Goal: Task Accomplishment & Management: Manage account settings

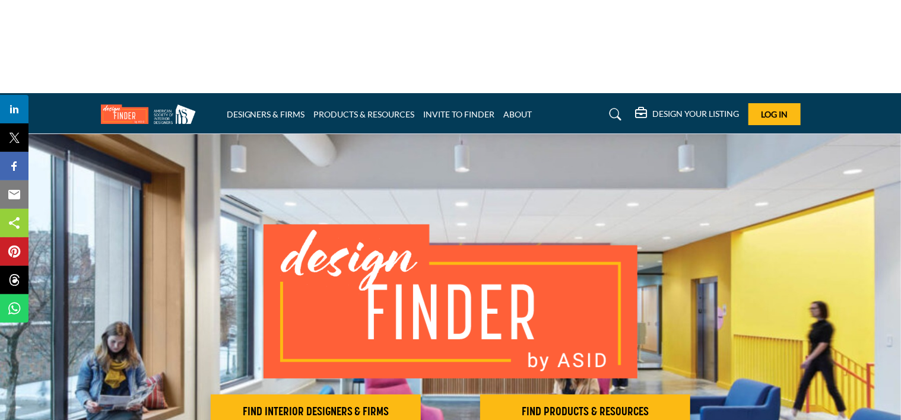
scroll to position [59, 0]
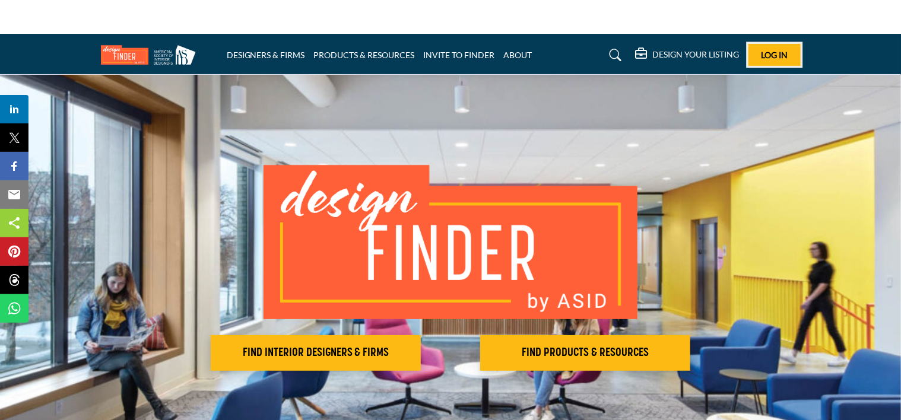
click at [763, 50] on span "Log In" at bounding box center [774, 55] width 27 height 10
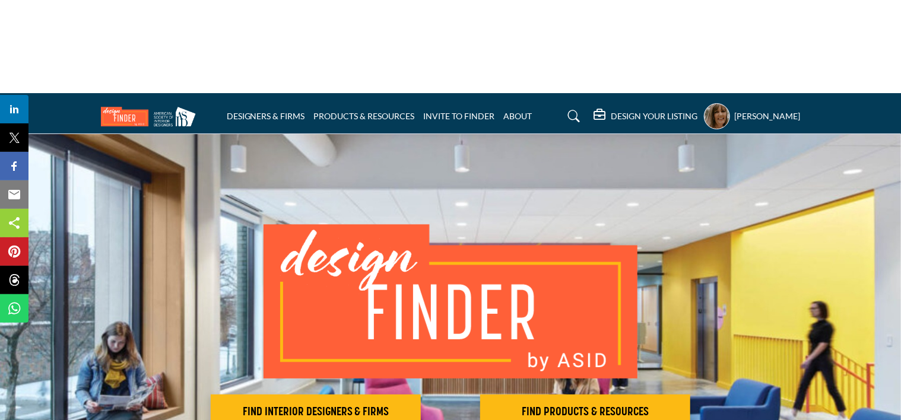
click at [776, 110] on h5 "[PERSON_NAME]" at bounding box center [768, 116] width 66 height 12
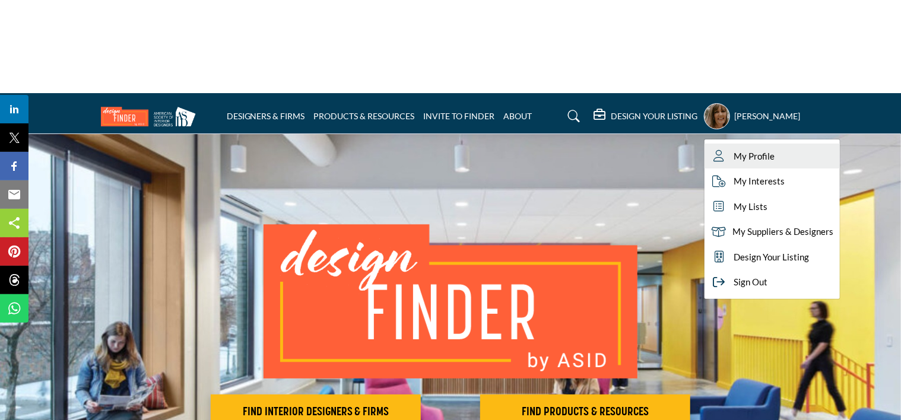
click at [774, 144] on link "My Profile" at bounding box center [772, 157] width 135 height 26
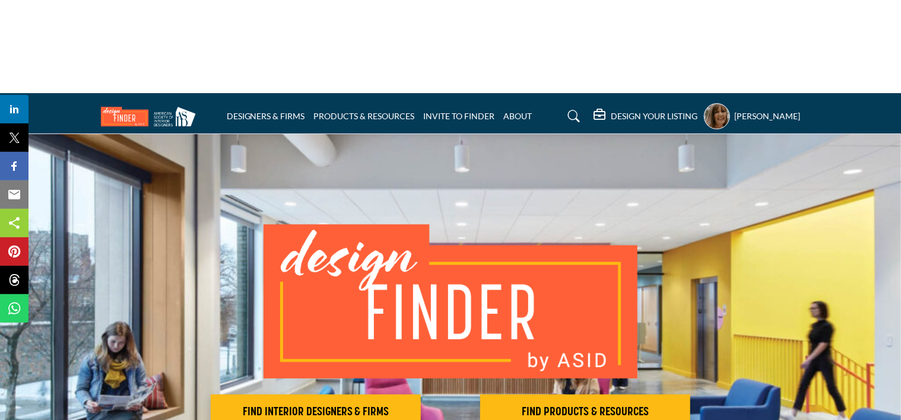
click at [778, 110] on h5 "Genise Plessas" at bounding box center [768, 116] width 66 height 12
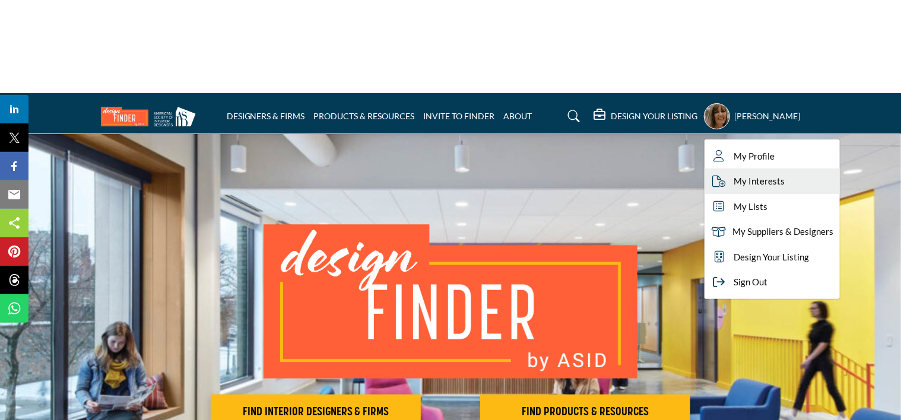
click at [765, 175] on span "My Interests" at bounding box center [760, 182] width 51 height 14
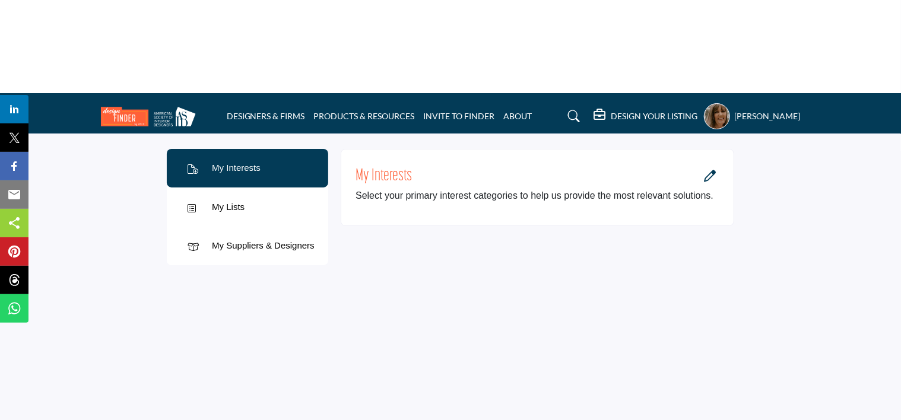
click at [710, 170] on icon "Open Category Modal" at bounding box center [710, 176] width 12 height 12
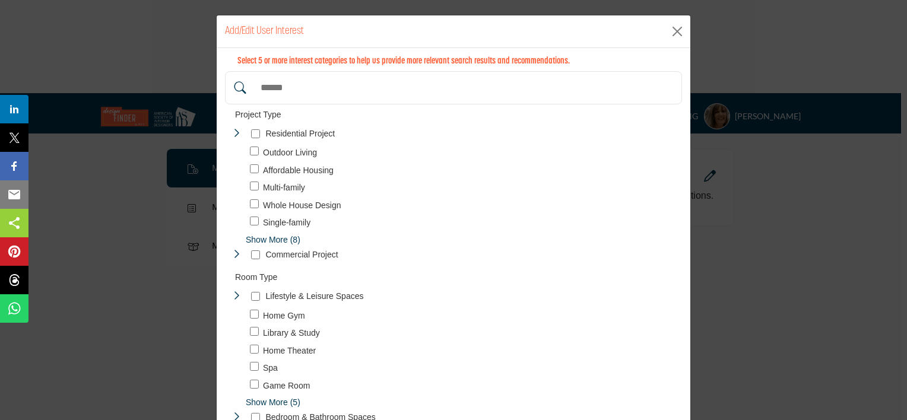
click at [262, 240] on span "Show More (8)" at bounding box center [464, 240] width 436 height 12
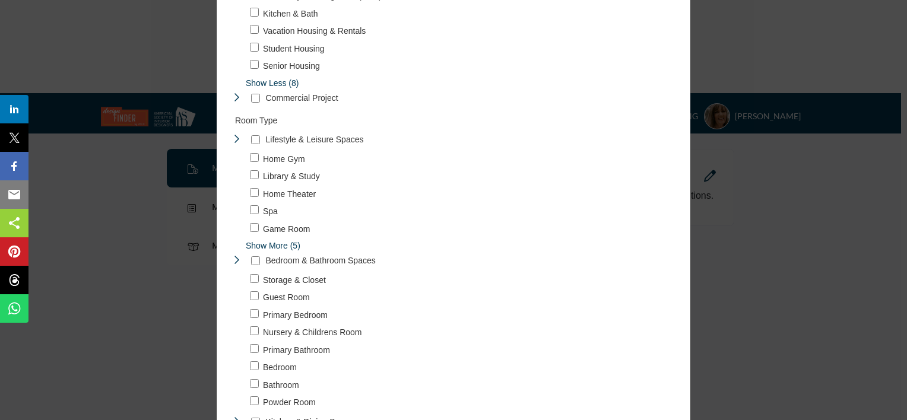
scroll to position [356, 0]
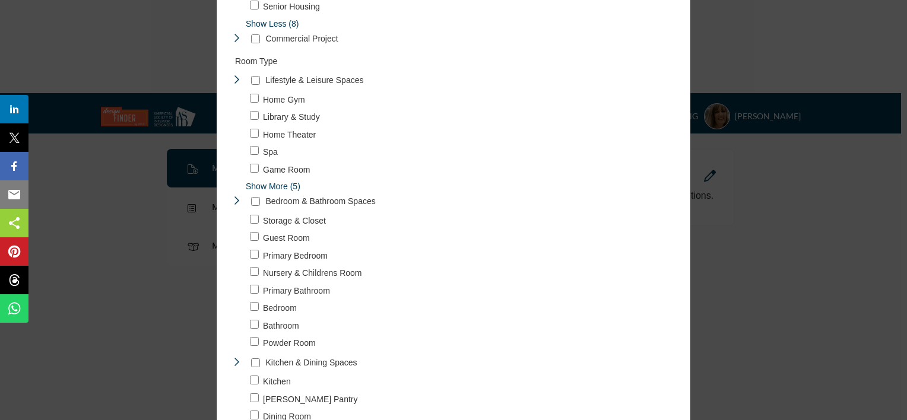
click at [271, 183] on span "Show More (5)" at bounding box center [464, 187] width 436 height 12
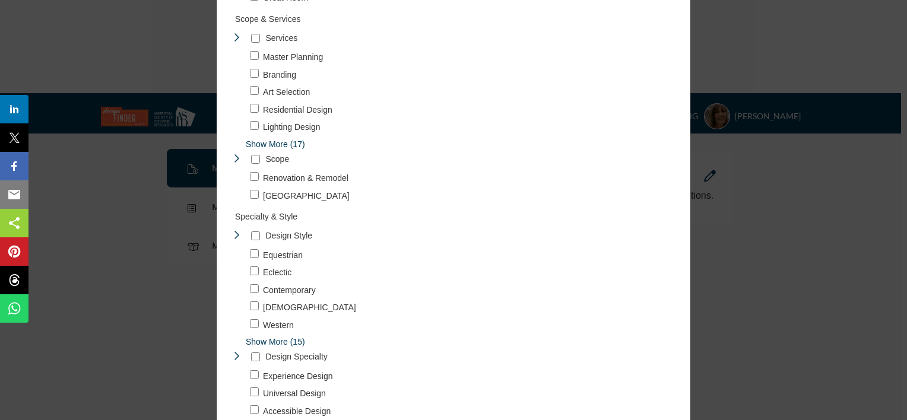
scroll to position [1188, 0]
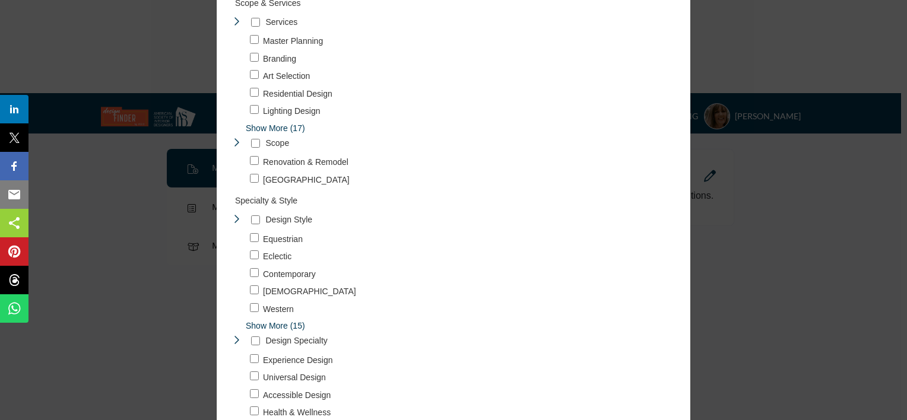
click at [270, 124] on span "Show More (17)" at bounding box center [464, 128] width 436 height 12
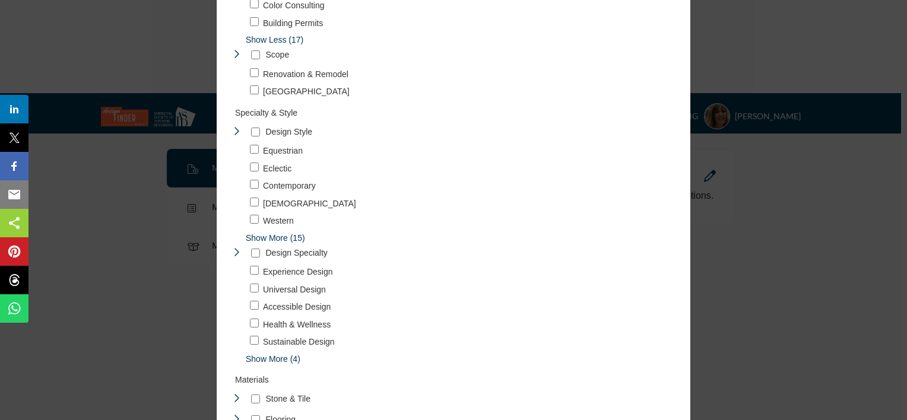
scroll to position [1603, 0]
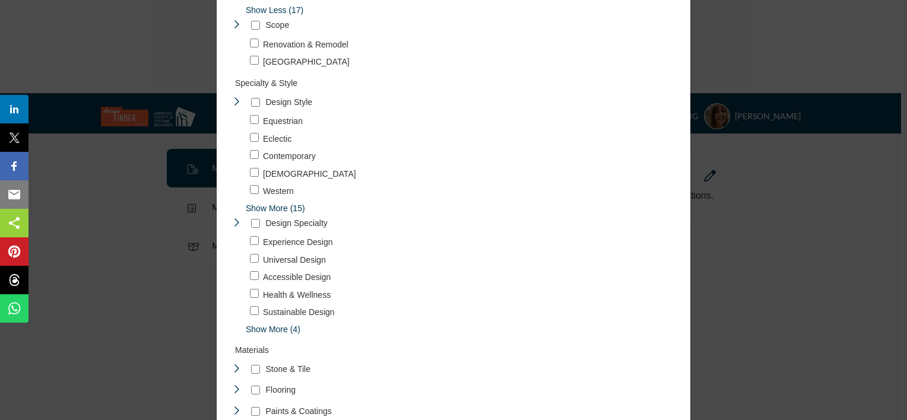
click at [266, 203] on span "Show More (15)" at bounding box center [464, 208] width 436 height 12
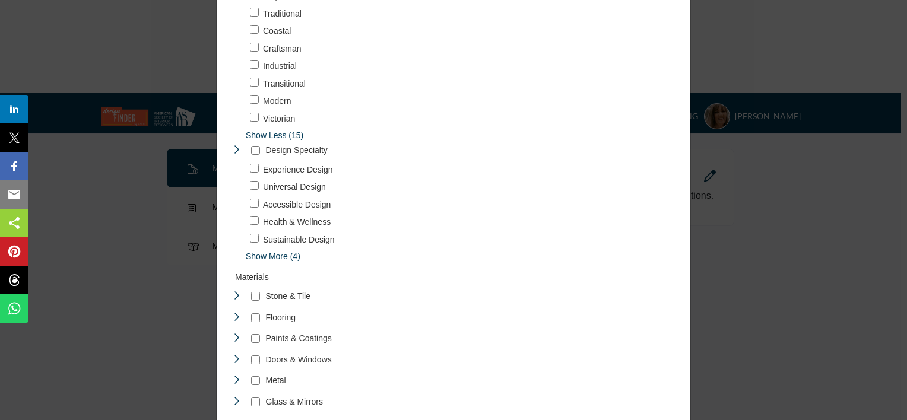
scroll to position [1960, 0]
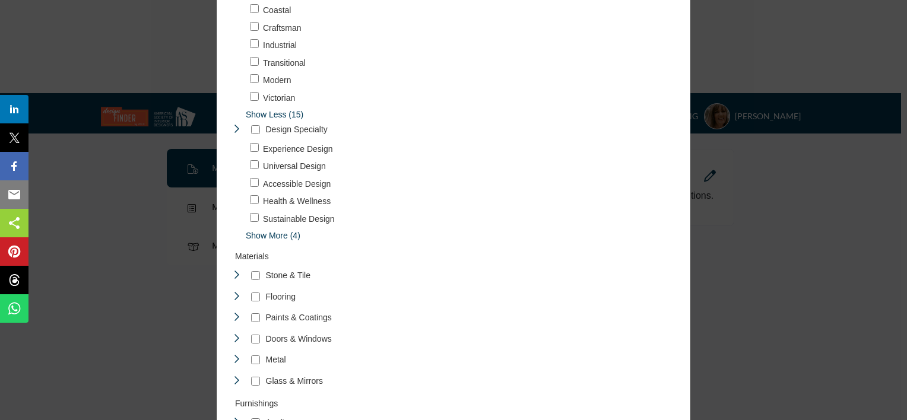
click at [268, 234] on span "Show More (4)" at bounding box center [464, 236] width 436 height 12
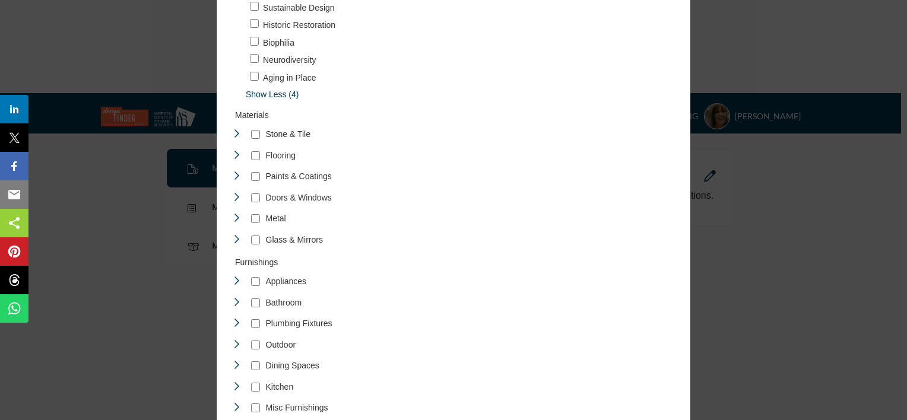
scroll to position [2197, 0]
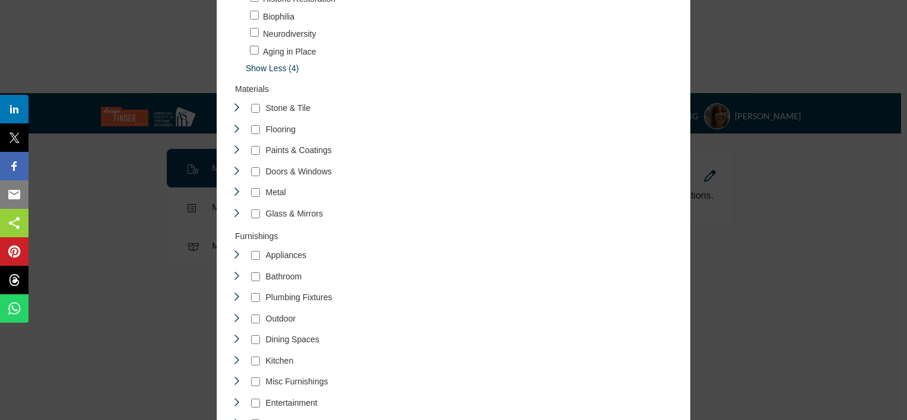
click at [233, 131] on icon "Toggle Category" at bounding box center [237, 129] width 10 height 10
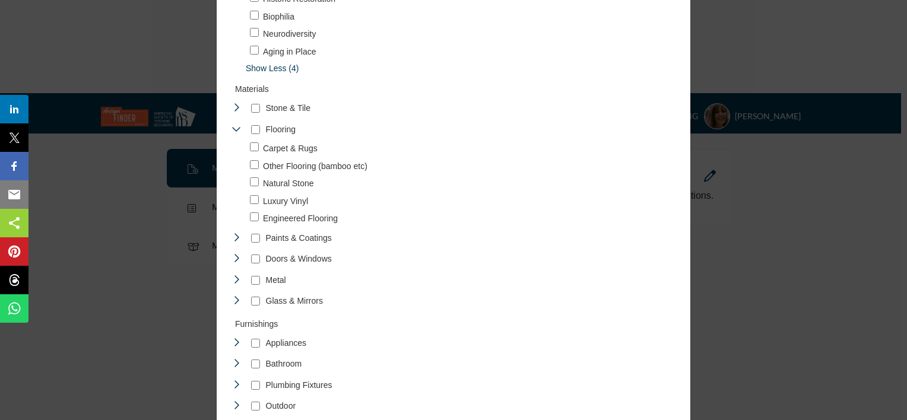
click at [232, 109] on icon "Toggle Category" at bounding box center [237, 108] width 10 height 10
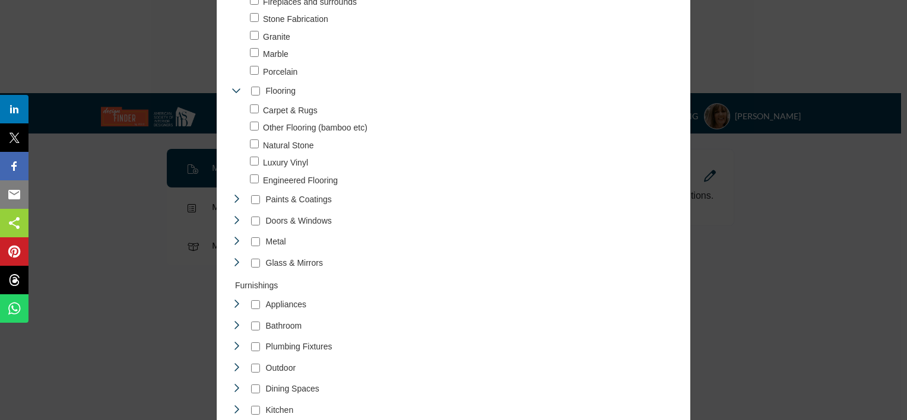
scroll to position [2435, 0]
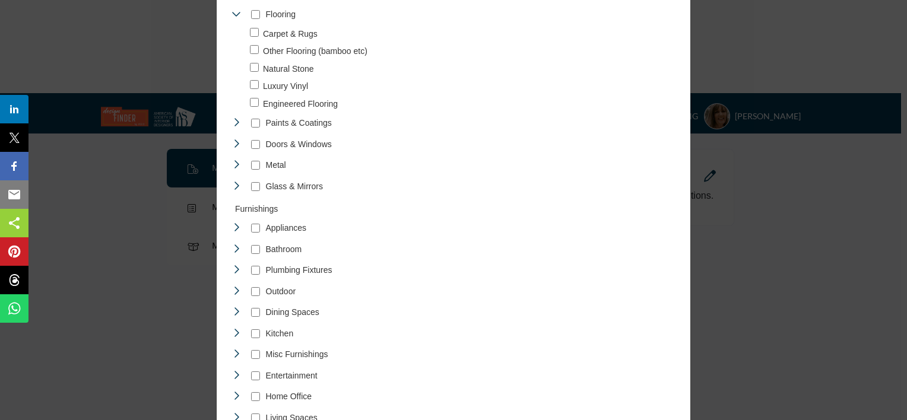
click at [233, 145] on icon "Toggle Category" at bounding box center [237, 144] width 10 height 10
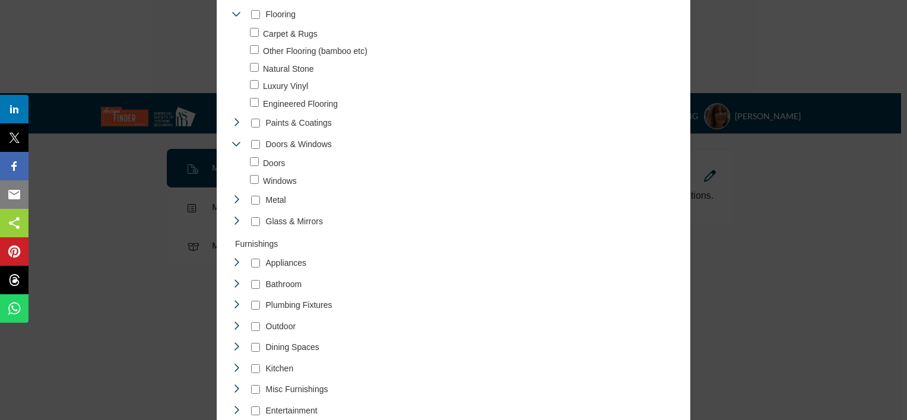
click at [233, 198] on icon "Toggle Category" at bounding box center [237, 200] width 10 height 10
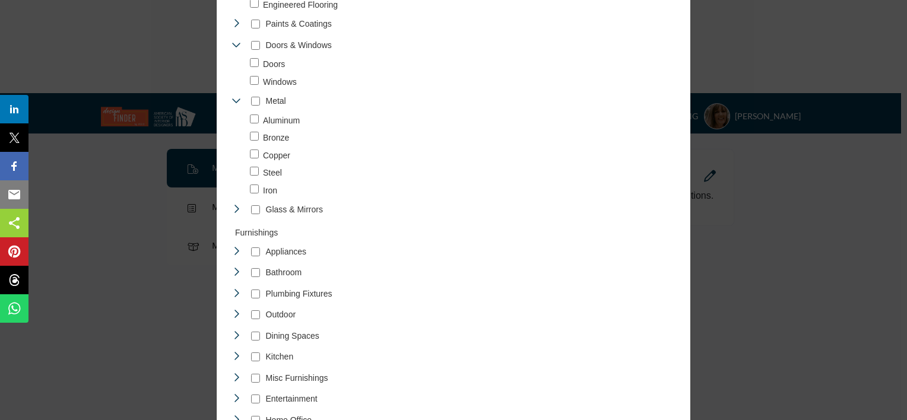
scroll to position [2553, 0]
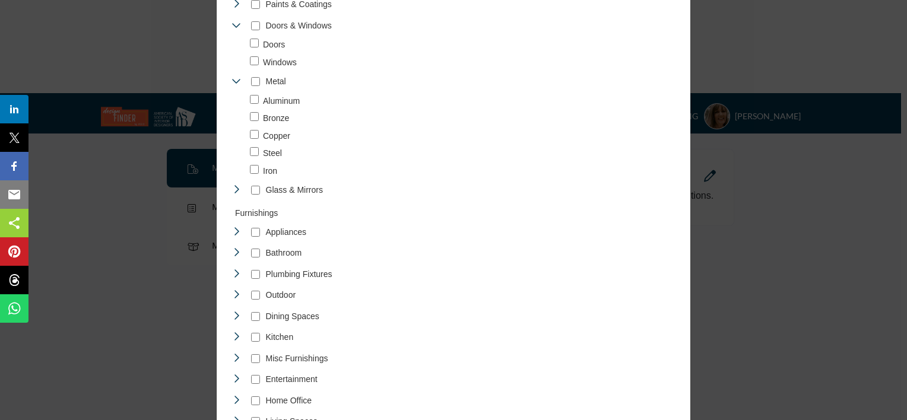
click at [239, 188] on div "Glass & Mirrors 4" at bounding box center [280, 190] width 97 height 17
click at [233, 186] on icon "Toggle Category" at bounding box center [237, 190] width 10 height 10
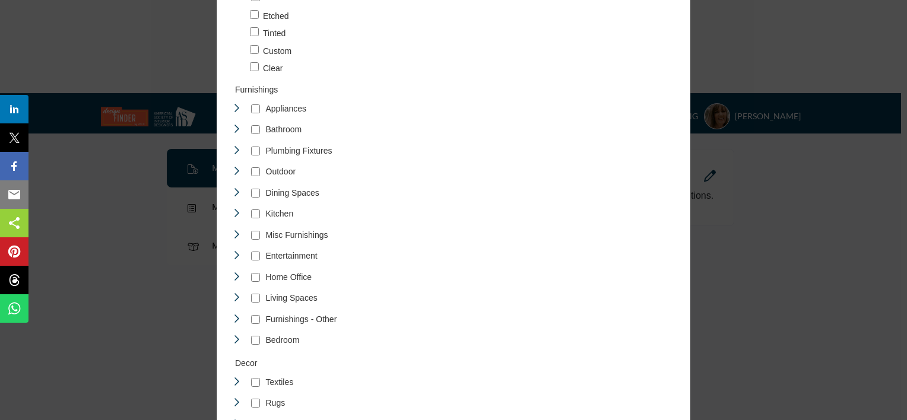
scroll to position [2791, 0]
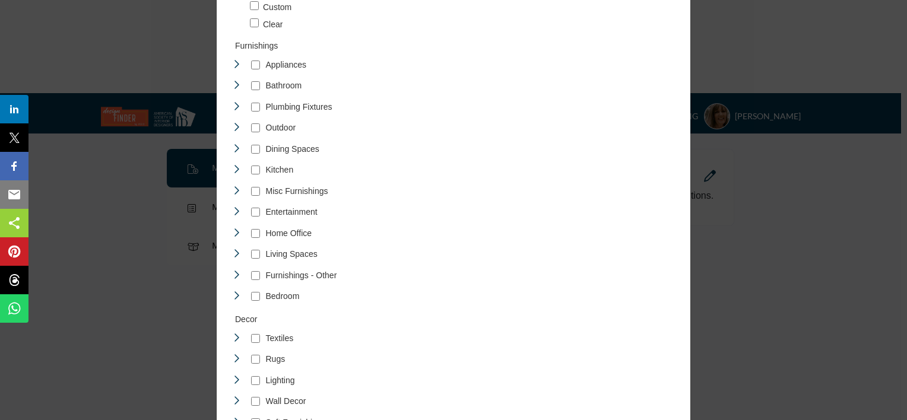
click at [233, 129] on icon "Toggle Category" at bounding box center [237, 127] width 10 height 10
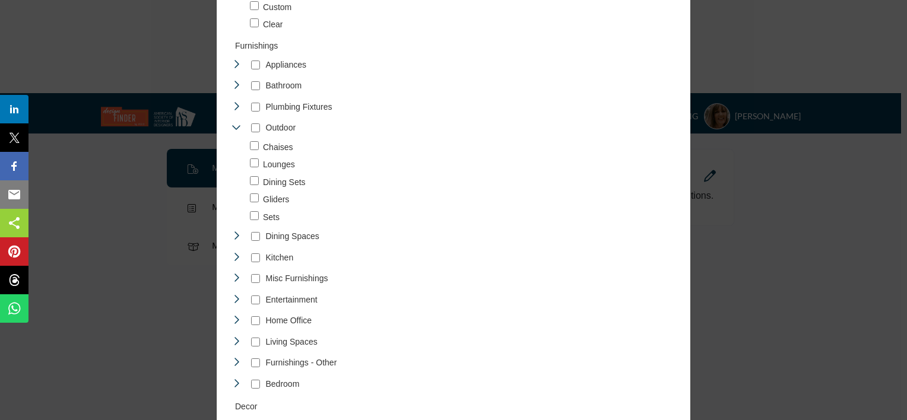
click at [236, 297] on icon "Toggle Category" at bounding box center [237, 300] width 10 height 10
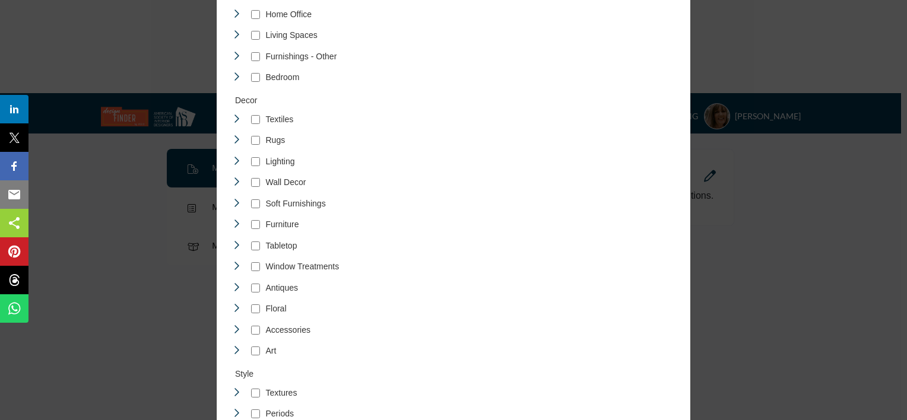
scroll to position [3207, 0]
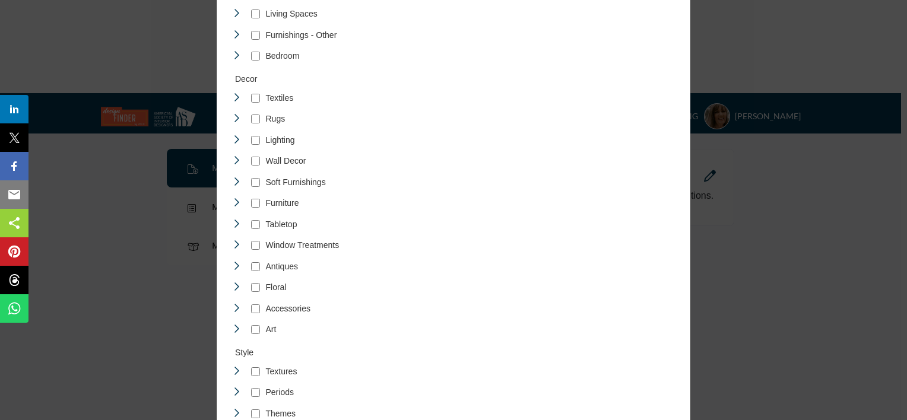
click at [232, 285] on icon "Toggle Category" at bounding box center [237, 287] width 10 height 10
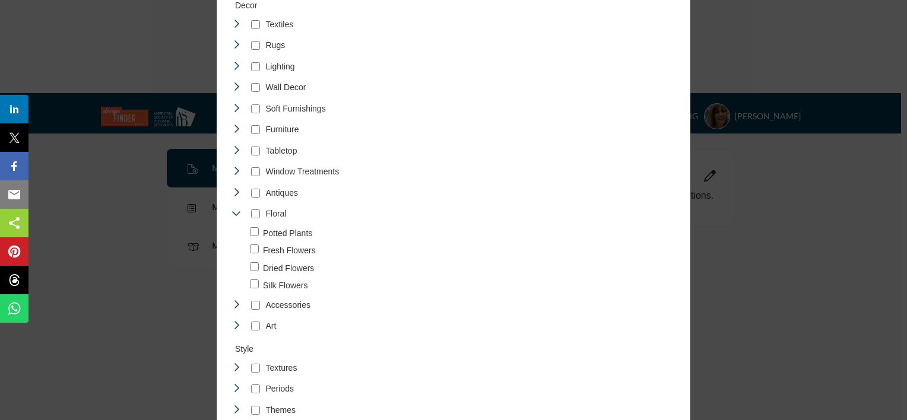
scroll to position [3325, 0]
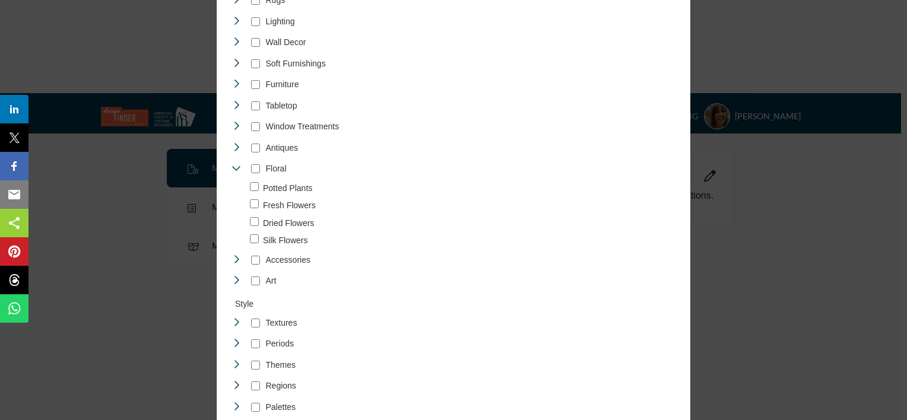
click at [232, 256] on icon "Toggle Category" at bounding box center [237, 260] width 10 height 10
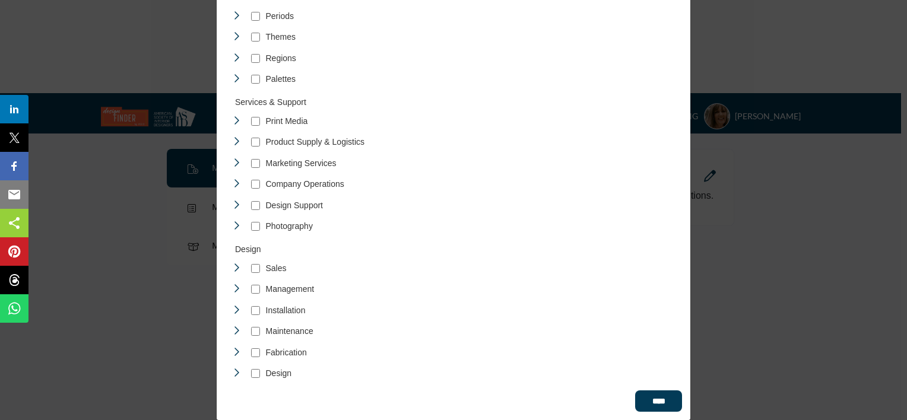
scroll to position [3755, 0]
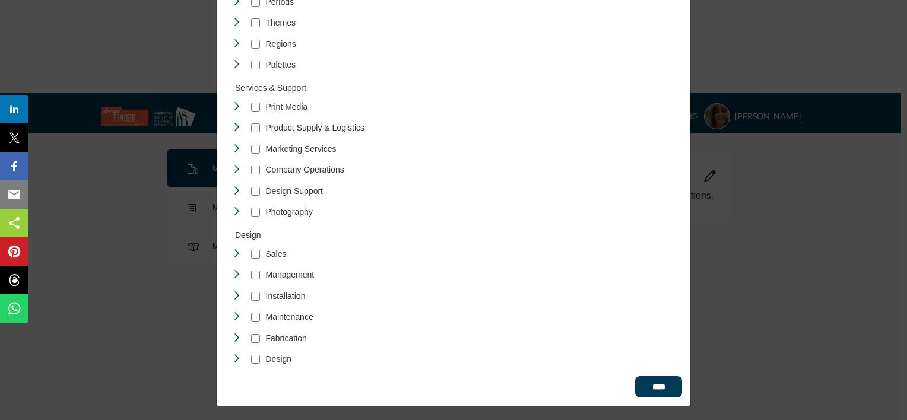
click at [233, 191] on icon "Toggle Category" at bounding box center [237, 191] width 10 height 10
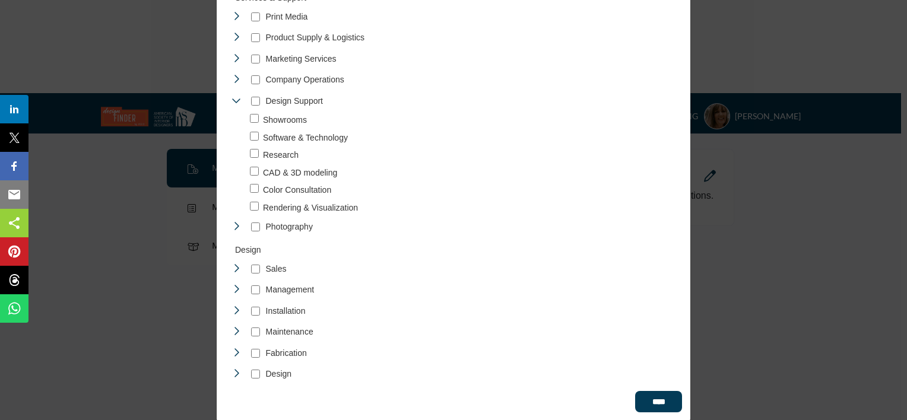
scroll to position [3860, 0]
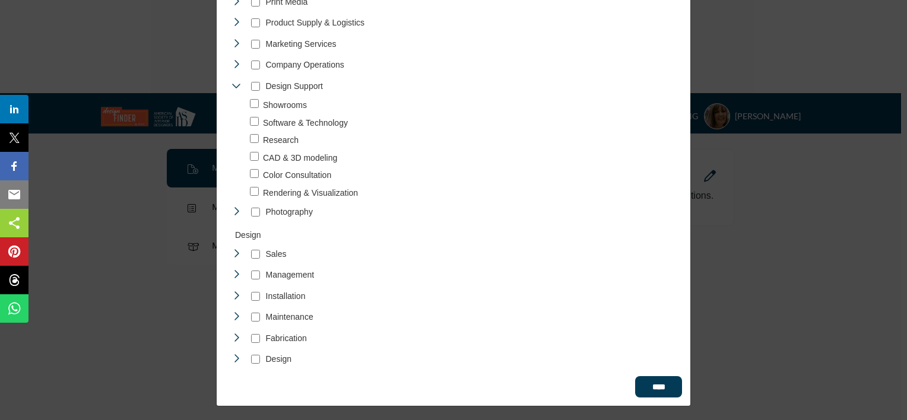
click at [232, 210] on icon "Toggle Category" at bounding box center [237, 212] width 10 height 10
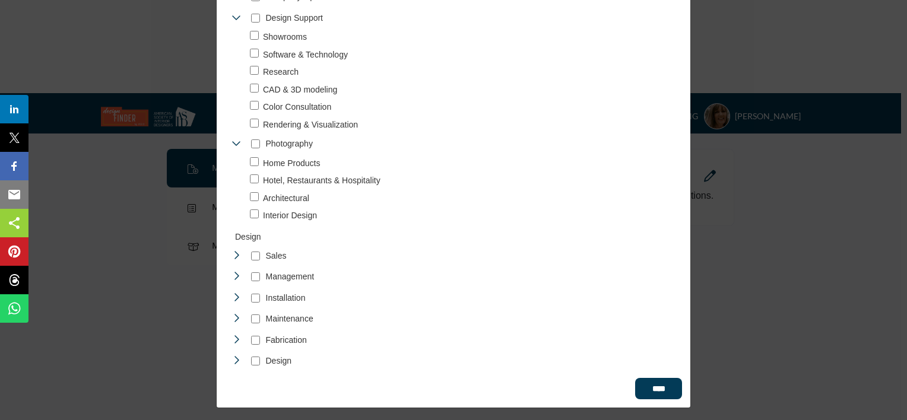
scroll to position [3930, 0]
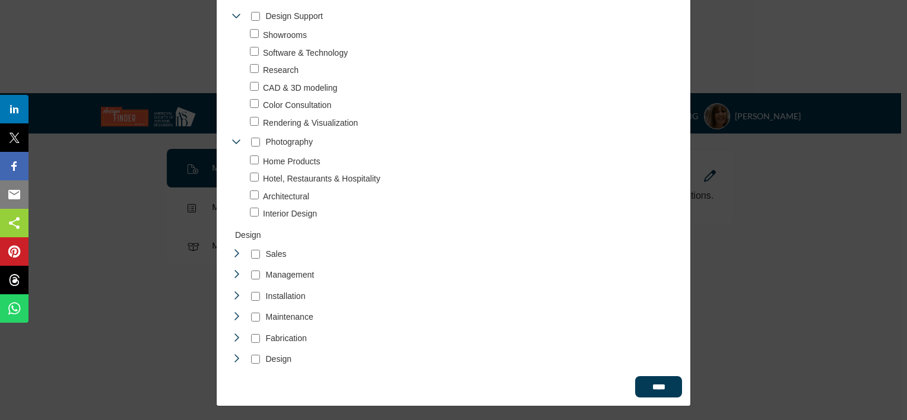
click at [233, 252] on icon "Toggle Category" at bounding box center [237, 254] width 10 height 10
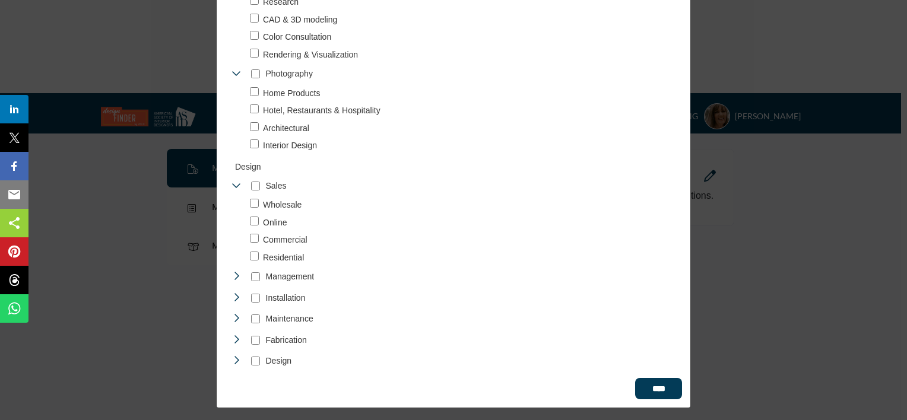
scroll to position [4001, 0]
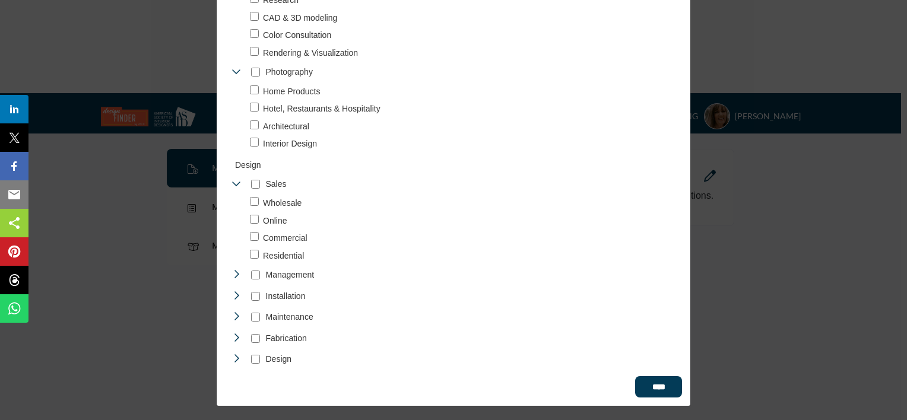
click at [232, 274] on icon "Toggle Category" at bounding box center [237, 275] width 10 height 10
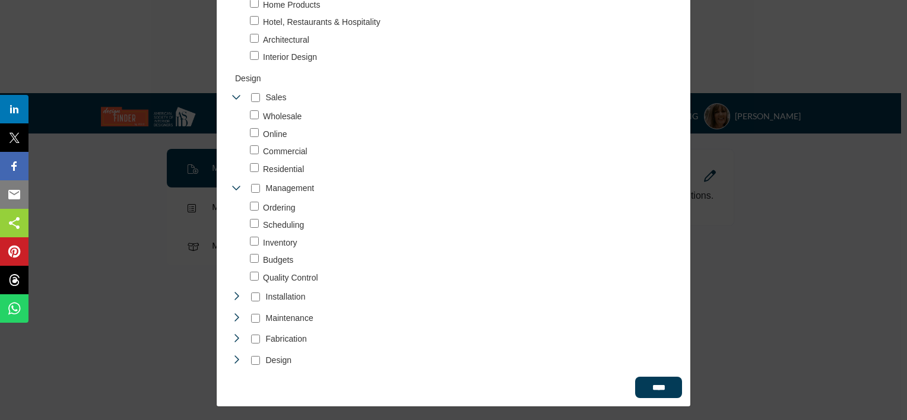
scroll to position [4088, 0]
click at [232, 296] on icon "Toggle Category" at bounding box center [237, 296] width 10 height 10
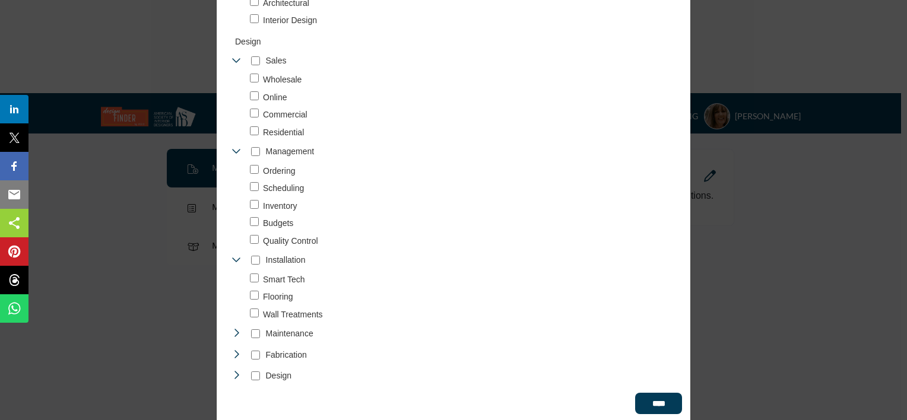
scroll to position [4141, 0]
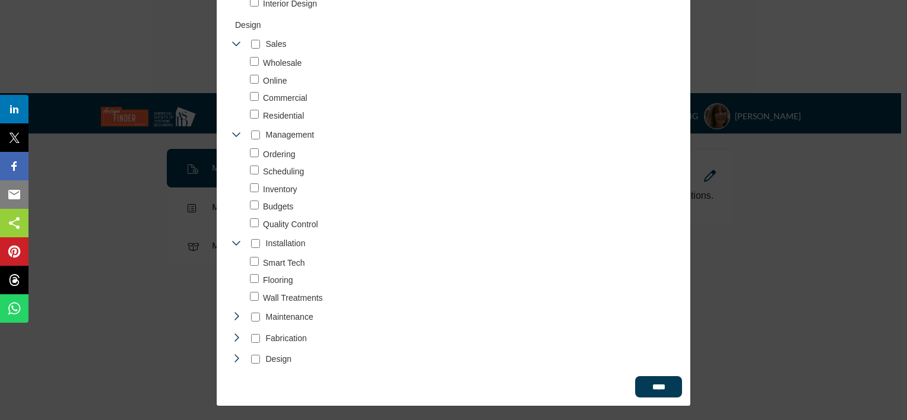
click at [236, 312] on icon "Toggle Category" at bounding box center [237, 317] width 10 height 10
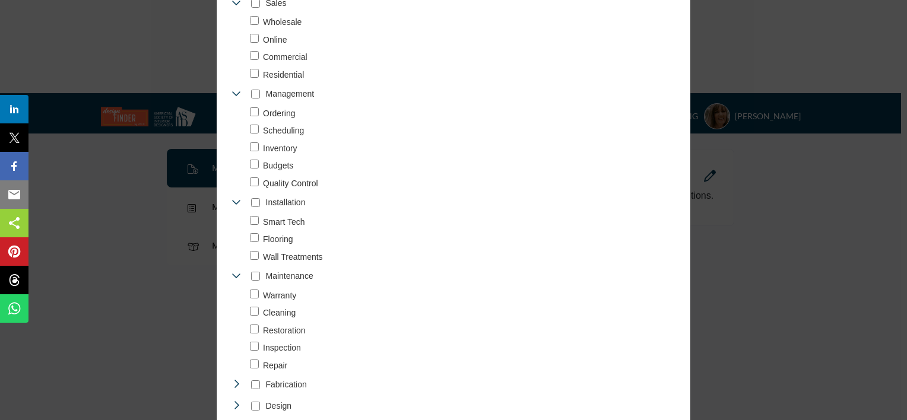
scroll to position [4228, 0]
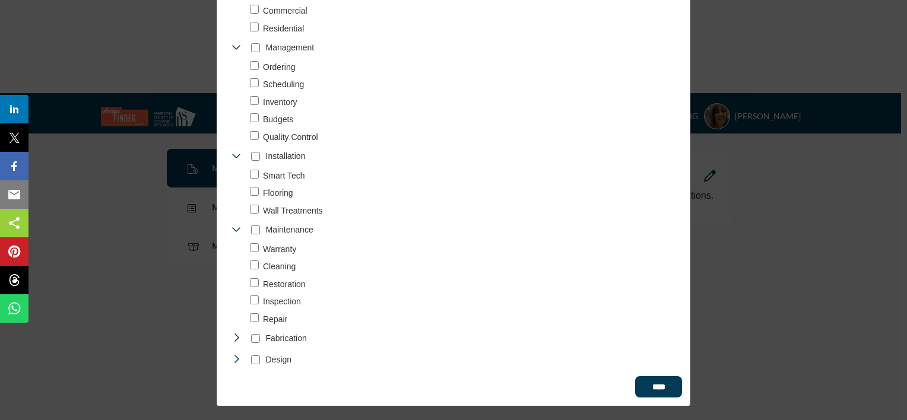
click at [235, 336] on icon "Toggle Category" at bounding box center [237, 338] width 10 height 10
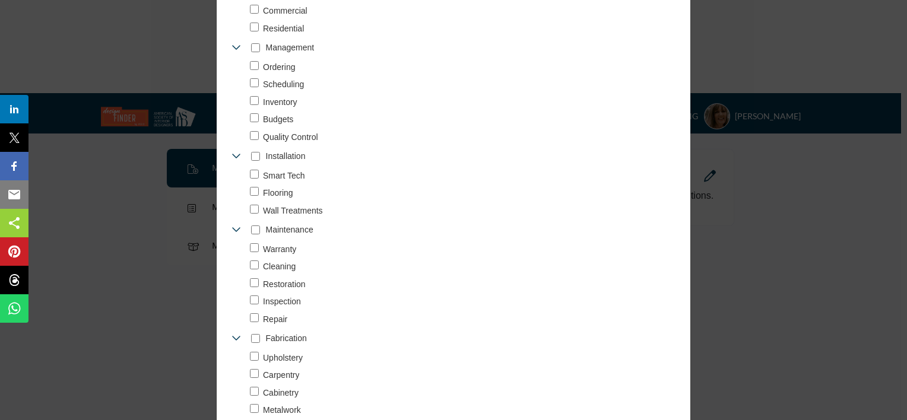
scroll to position [4298, 0]
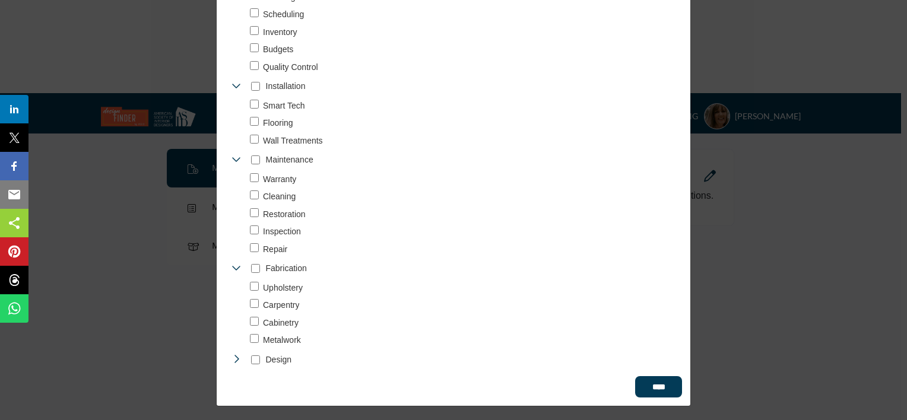
drag, startPoint x: 233, startPoint y: 357, endPoint x: 246, endPoint y: 344, distance: 18.9
click at [233, 356] on icon "Toggle Category" at bounding box center [237, 360] width 10 height 10
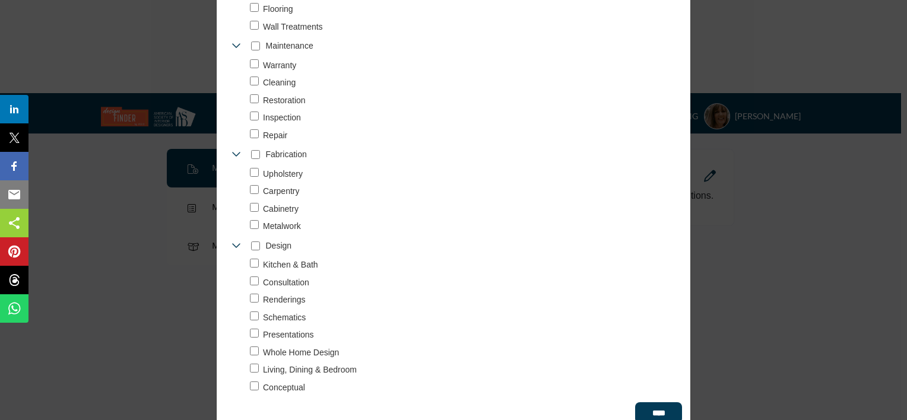
scroll to position [4438, 0]
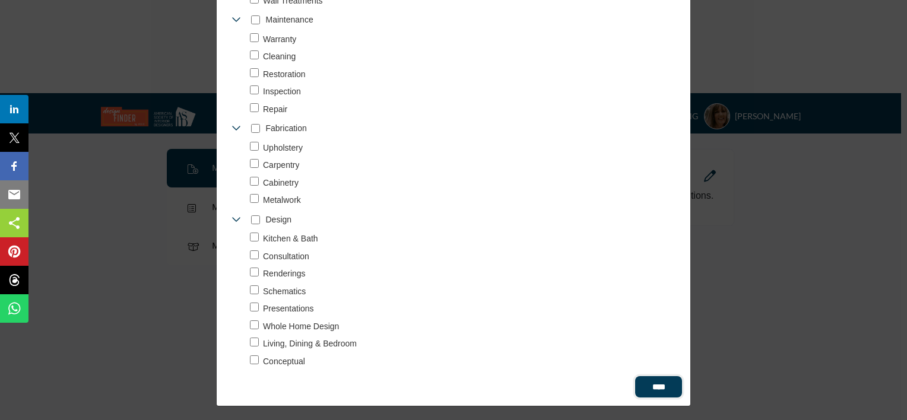
click at [657, 385] on input "****" at bounding box center [658, 386] width 47 height 21
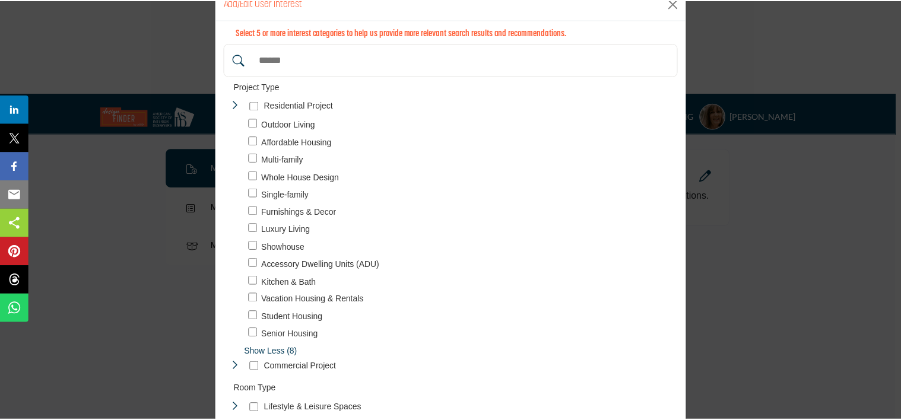
scroll to position [0, 0]
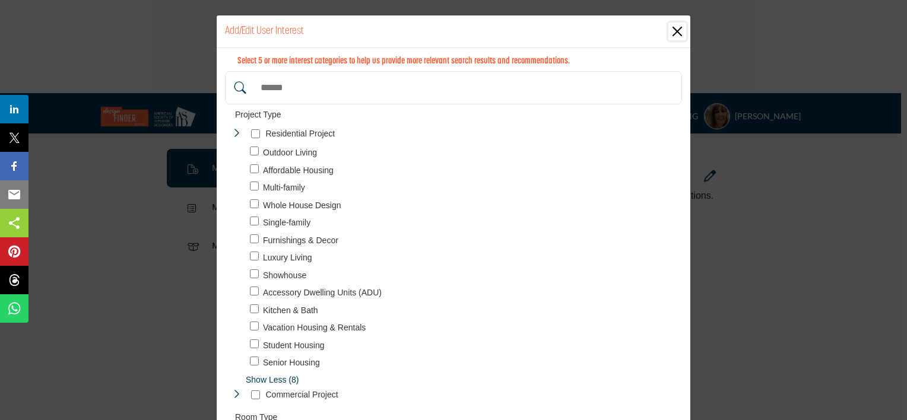
click at [675, 30] on button "Close" at bounding box center [678, 32] width 18 height 18
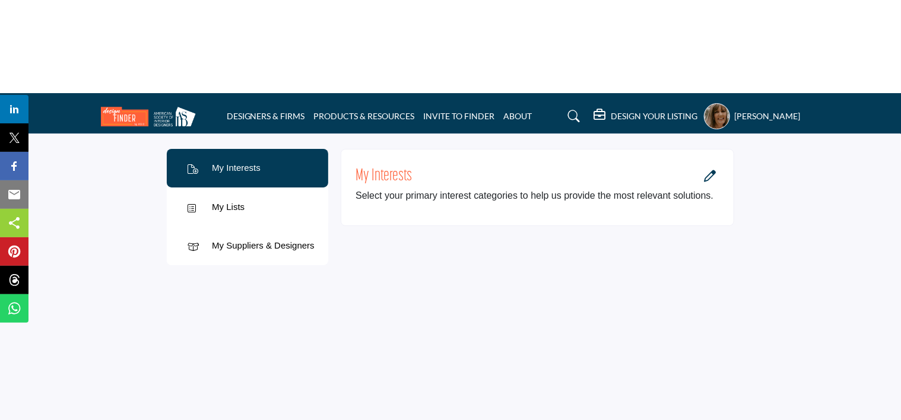
click at [259, 188] on div "My Lists" at bounding box center [248, 207] width 162 height 39
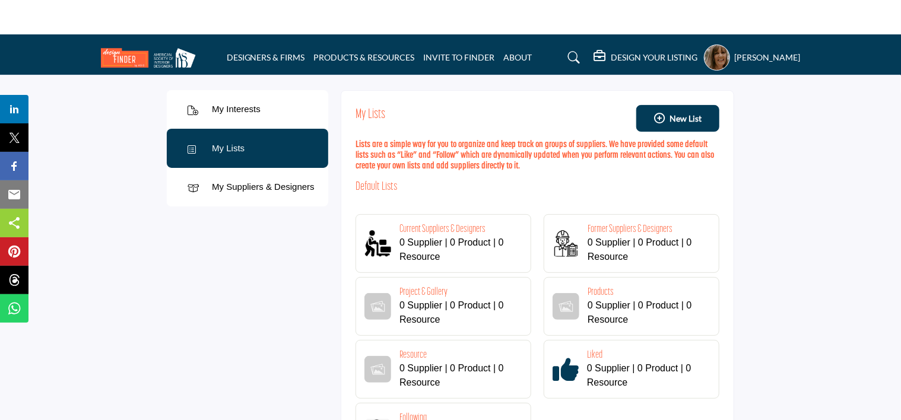
scroll to position [59, 0]
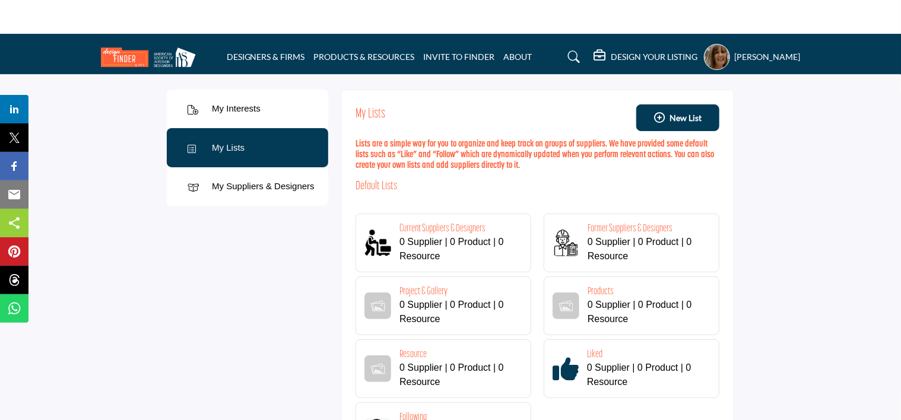
click at [253, 180] on div "My Suppliers & Designers" at bounding box center [263, 187] width 103 height 14
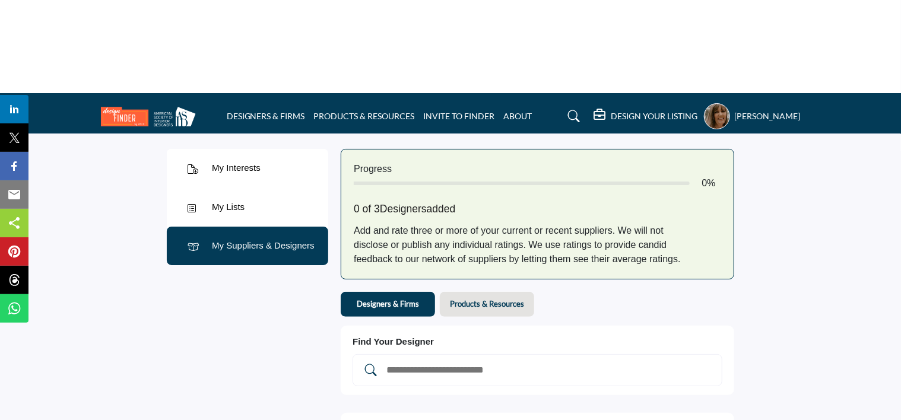
click at [777, 110] on h5 "[PERSON_NAME]" at bounding box center [768, 116] width 66 height 12
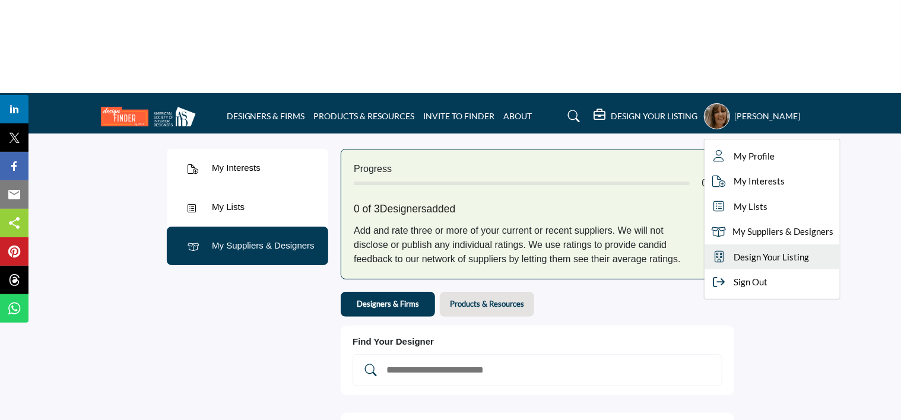
click at [786, 251] on span "Design Your Listing" at bounding box center [772, 258] width 75 height 14
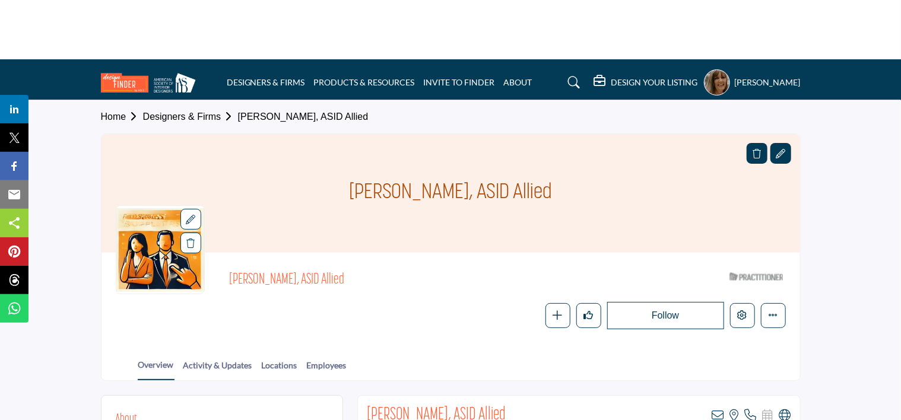
scroll to position [59, 0]
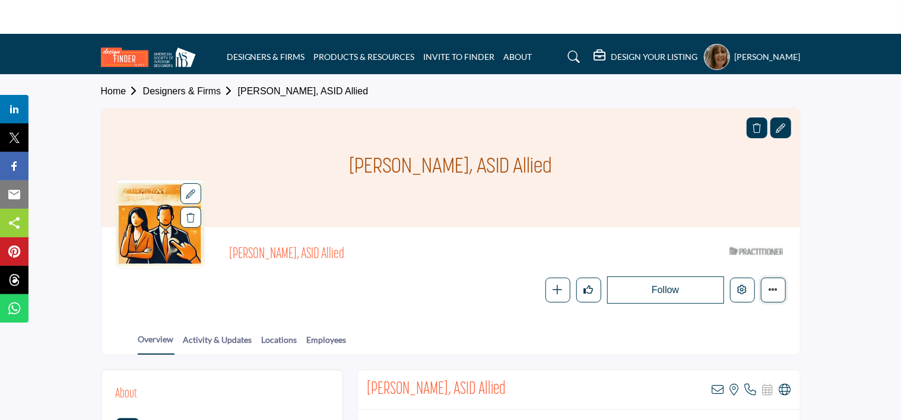
click at [772, 285] on icon "More details" at bounding box center [774, 290] width 10 height 10
click at [846, 104] on section "Home Designers & Firms Genise Plessas, ASID Allied Genise Plessas, ASID Allied …" at bounding box center [450, 215] width 901 height 281
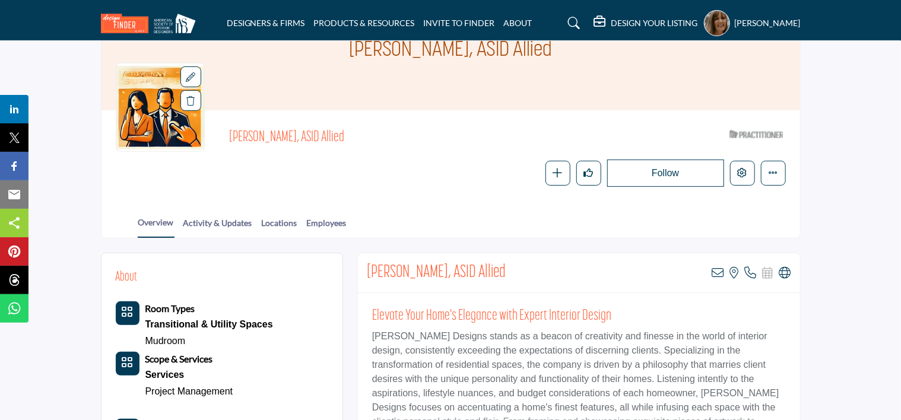
scroll to position [178, 0]
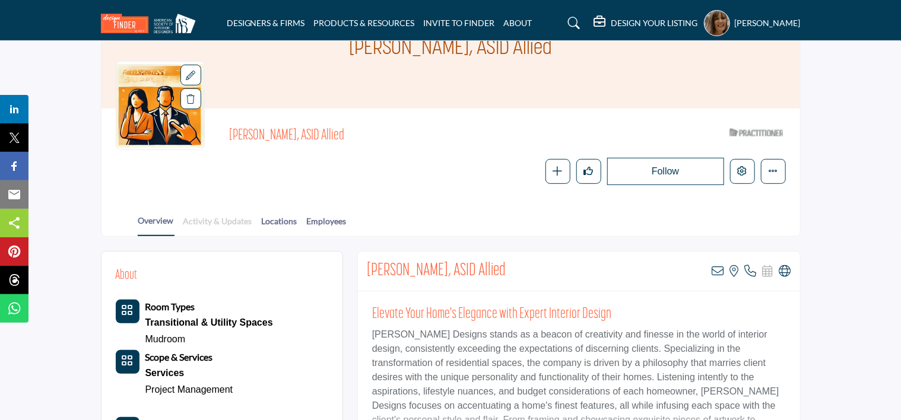
click at [210, 215] on link "Activity & Updates" at bounding box center [218, 225] width 70 height 21
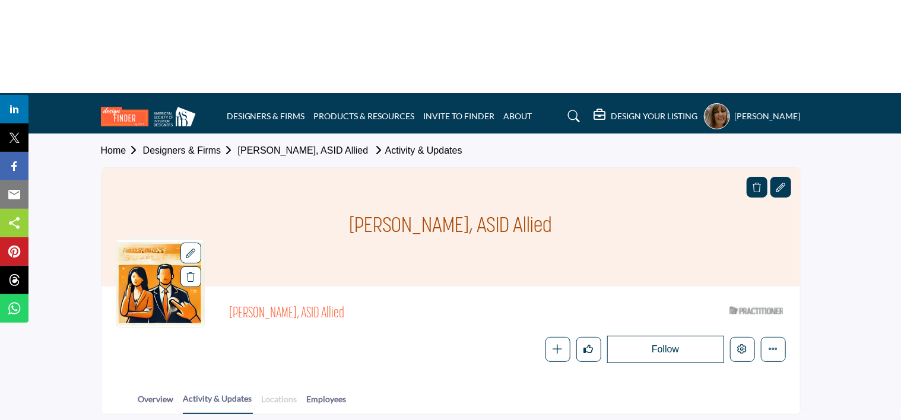
click at [265, 393] on link "Locations" at bounding box center [279, 403] width 37 height 21
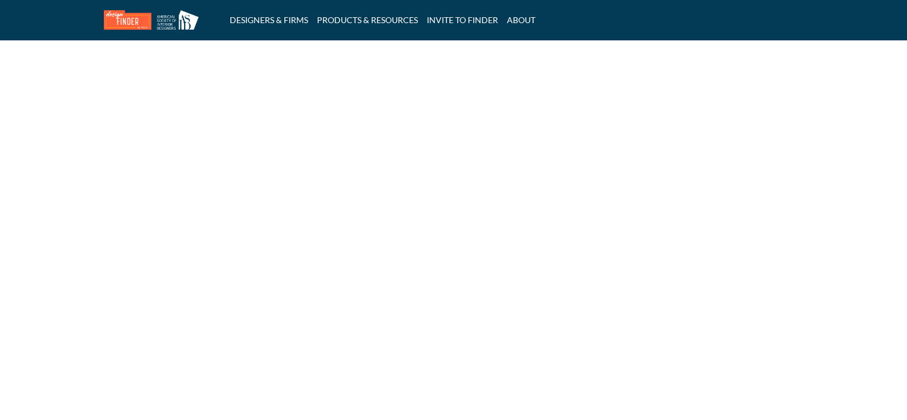
click at [285, 305] on html "DESIGNERS & FIRMS PRODUCTS & RESOURCES INVITE TO FINDER ABOUT" at bounding box center [453, 210] width 907 height 420
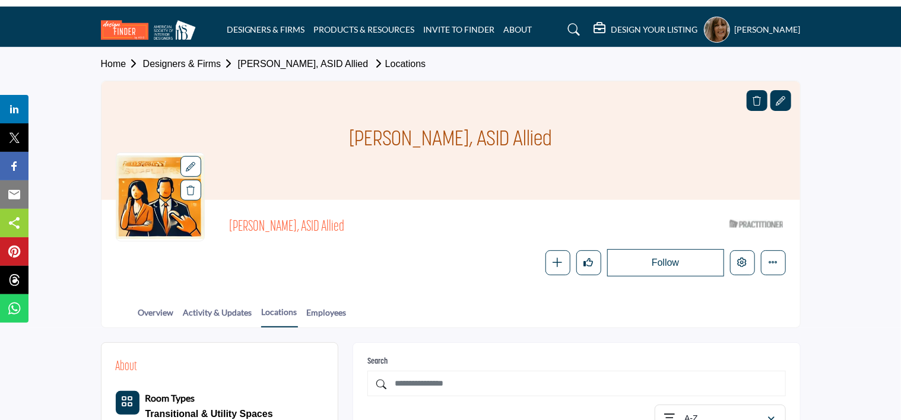
scroll to position [59, 0]
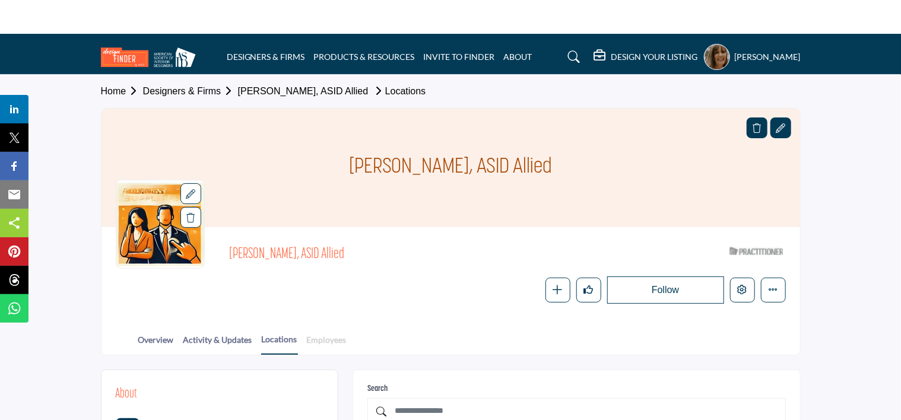
click at [338, 334] on link "Employees" at bounding box center [326, 344] width 41 height 21
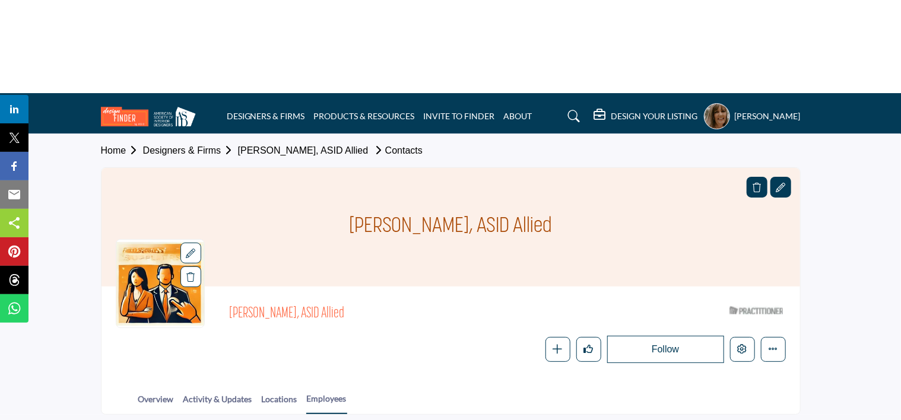
click at [193, 249] on icon at bounding box center [191, 254] width 10 height 10
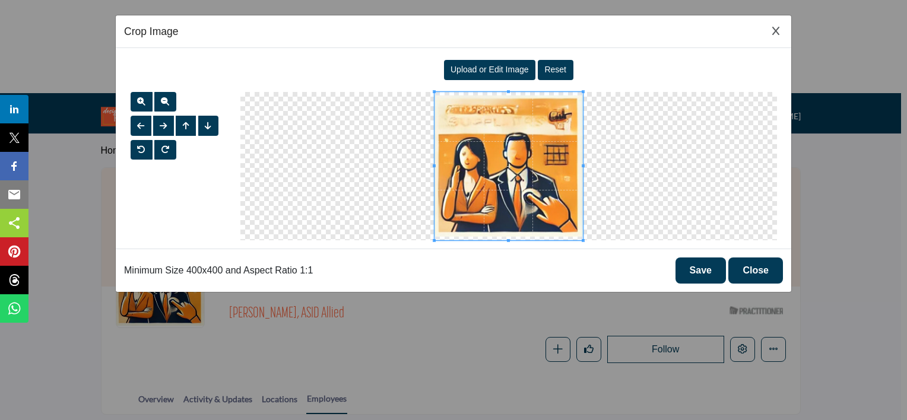
click at [478, 68] on span "Upload or Edit Image" at bounding box center [490, 70] width 78 height 10
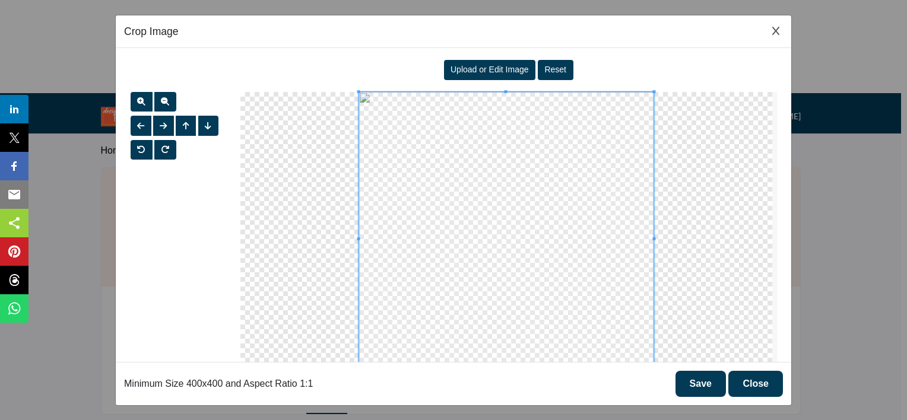
click at [705, 387] on button "Save" at bounding box center [701, 384] width 50 height 26
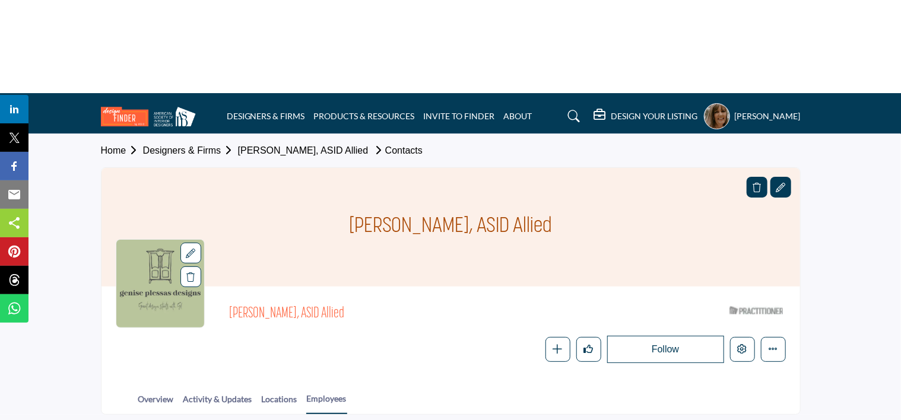
click at [872, 276] on section "Home Designers & Firms [PERSON_NAME], ASID Allied Contacts [PERSON_NAME], ASID …" at bounding box center [450, 274] width 901 height 281
click at [838, 141] on section "Home Designers & Firms [PERSON_NAME], ASID Allied Contacts [PERSON_NAME], ASID …" at bounding box center [450, 274] width 901 height 281
